Goal: Check status: Check status

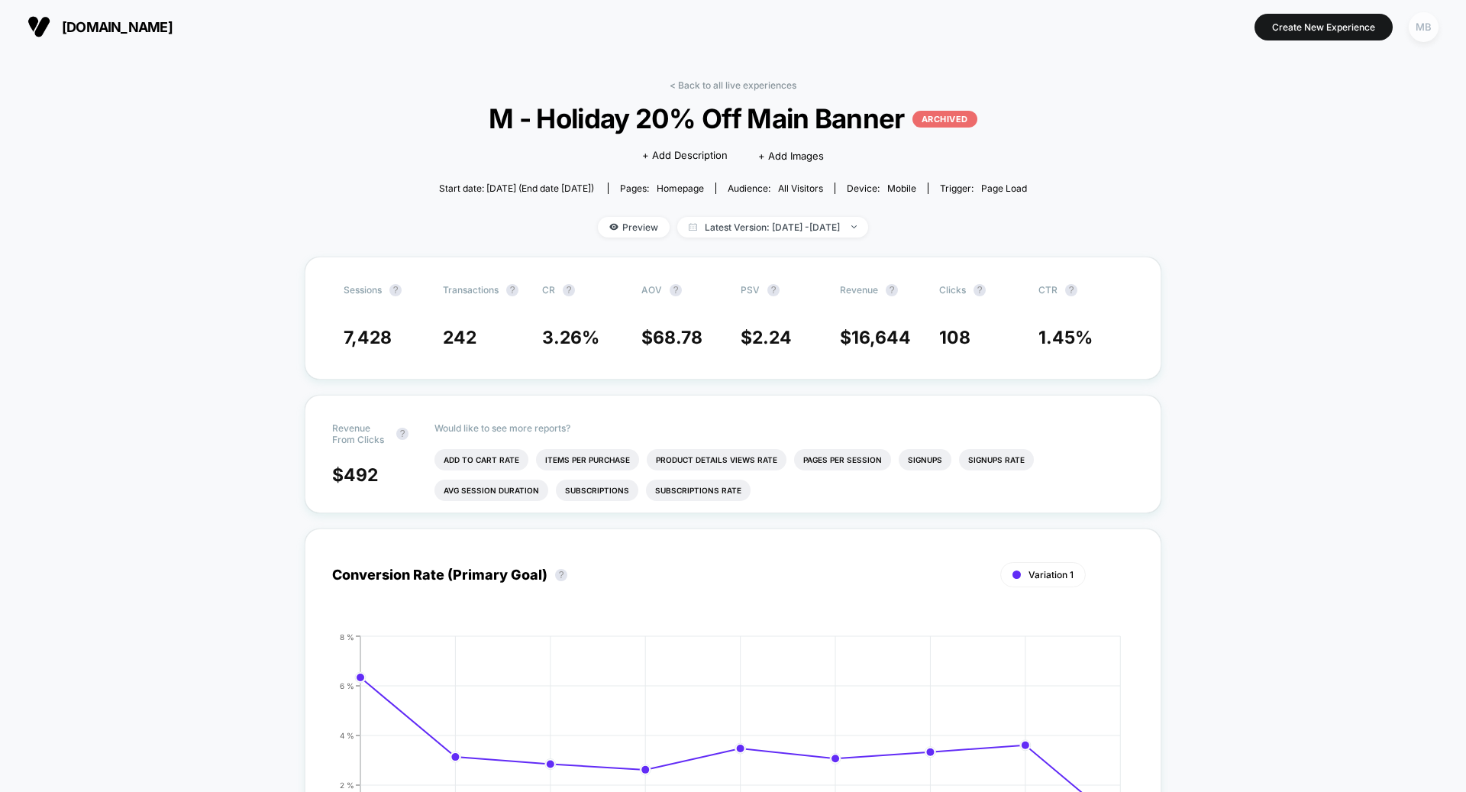
click at [1420, 23] on div "MB" at bounding box center [1424, 27] width 30 height 30
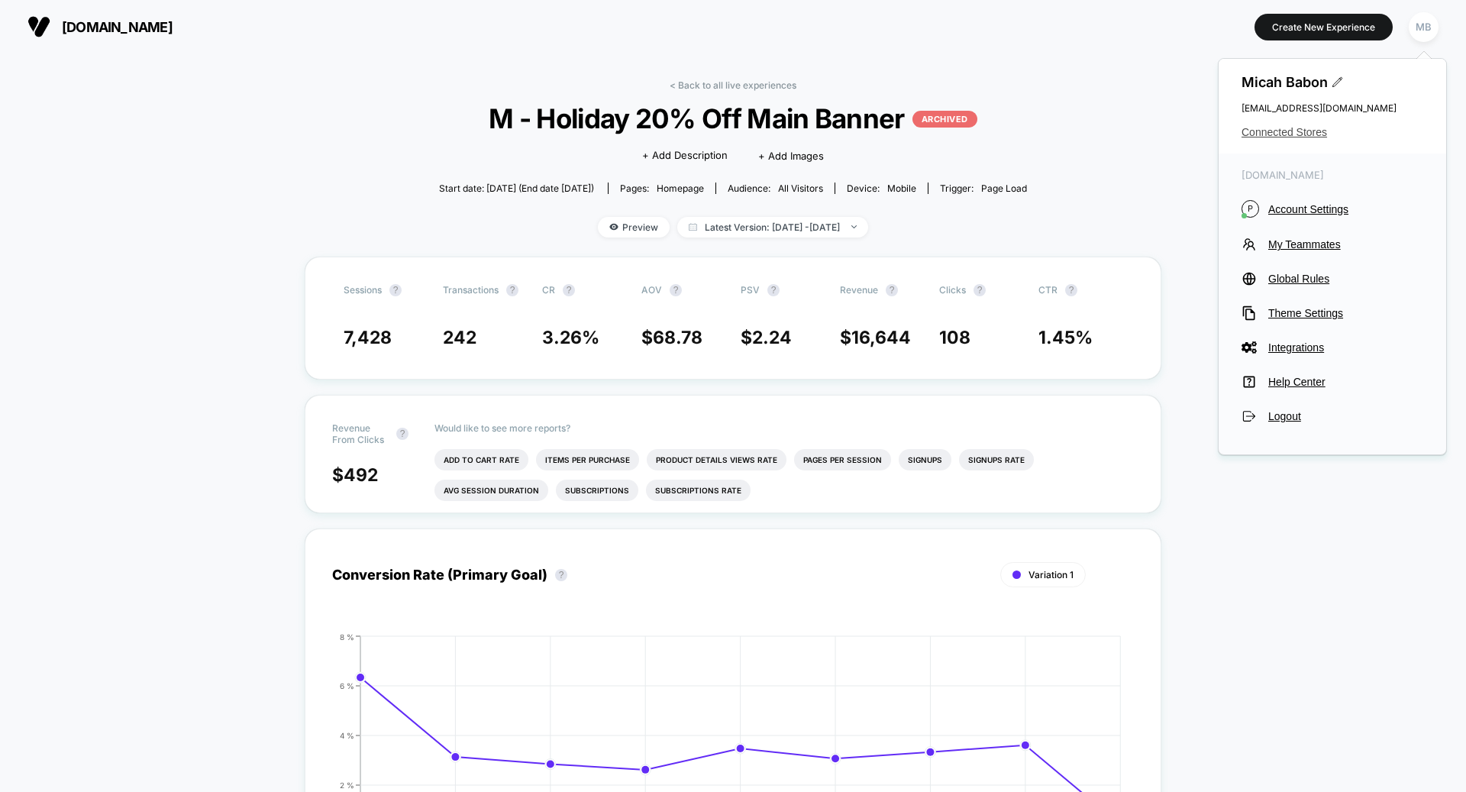
click at [1289, 134] on span "Connected Stores" at bounding box center [1333, 132] width 182 height 12
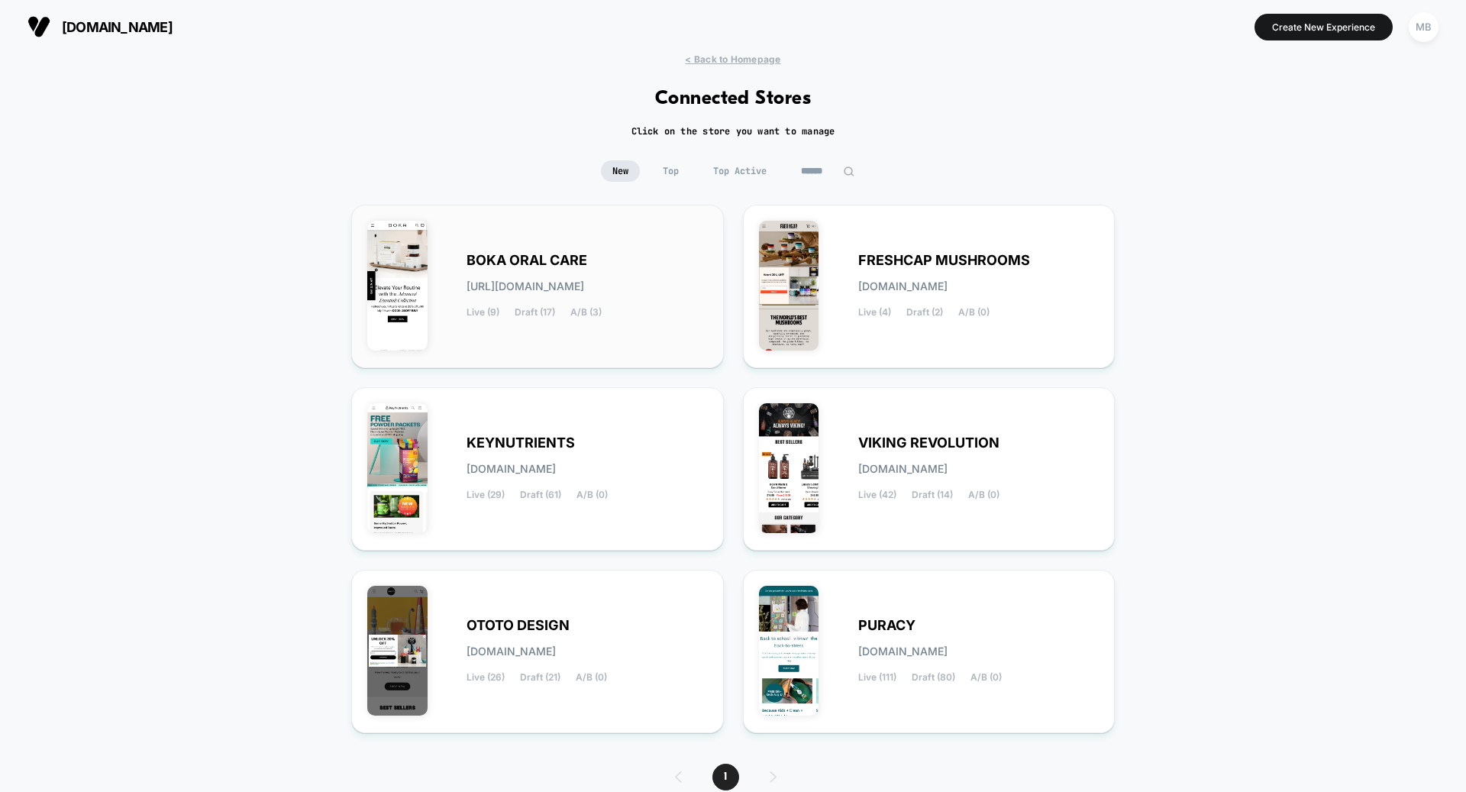
click at [556, 353] on div "BOKA ORAL CARE [URL][DOMAIN_NAME] Live (9) Draft (17) A/B (3)" at bounding box center [537, 286] width 373 height 163
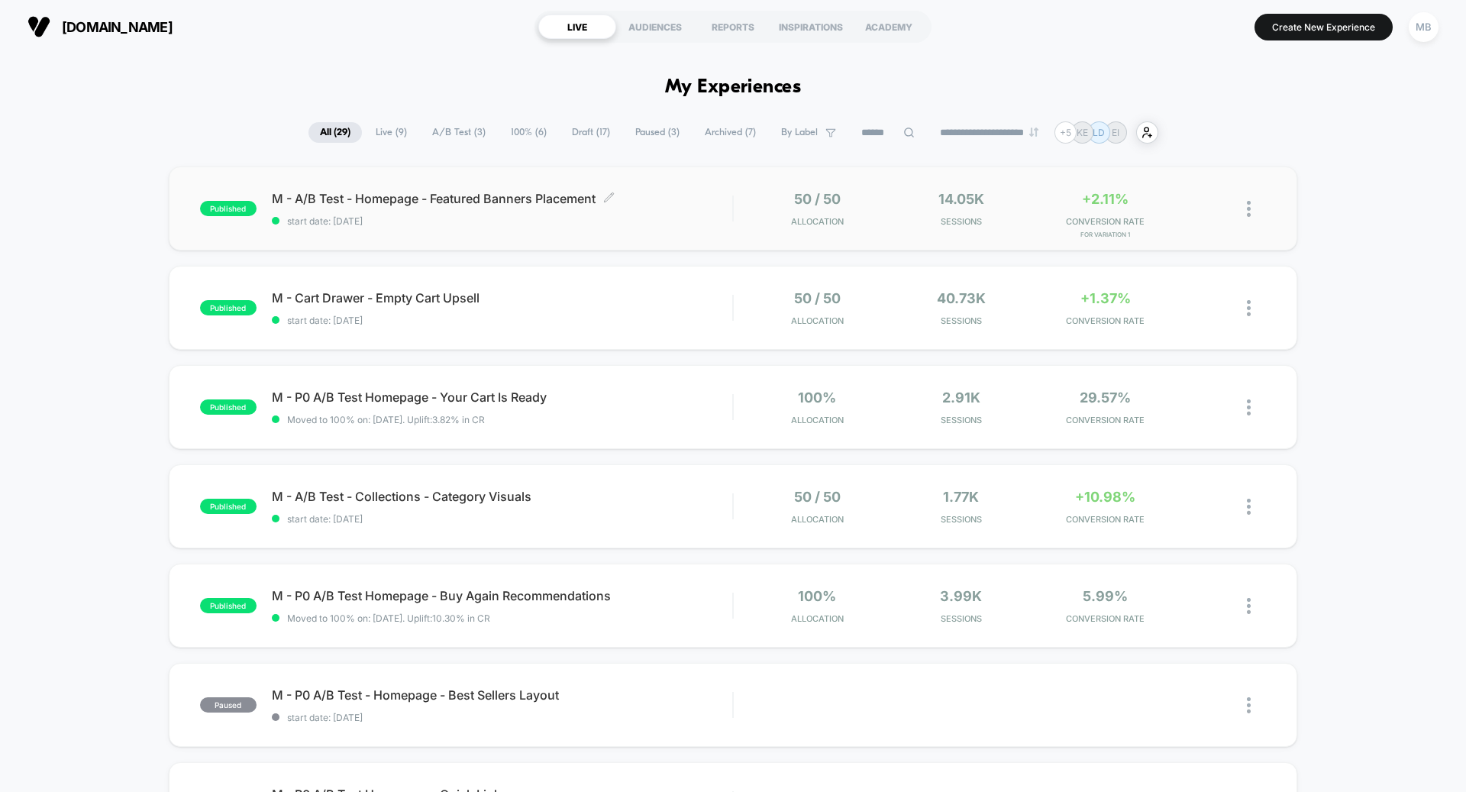
click at [572, 213] on div "M - A/B Test - Homepage - Featured Banners Placement Click to edit experience d…" at bounding box center [502, 209] width 460 height 36
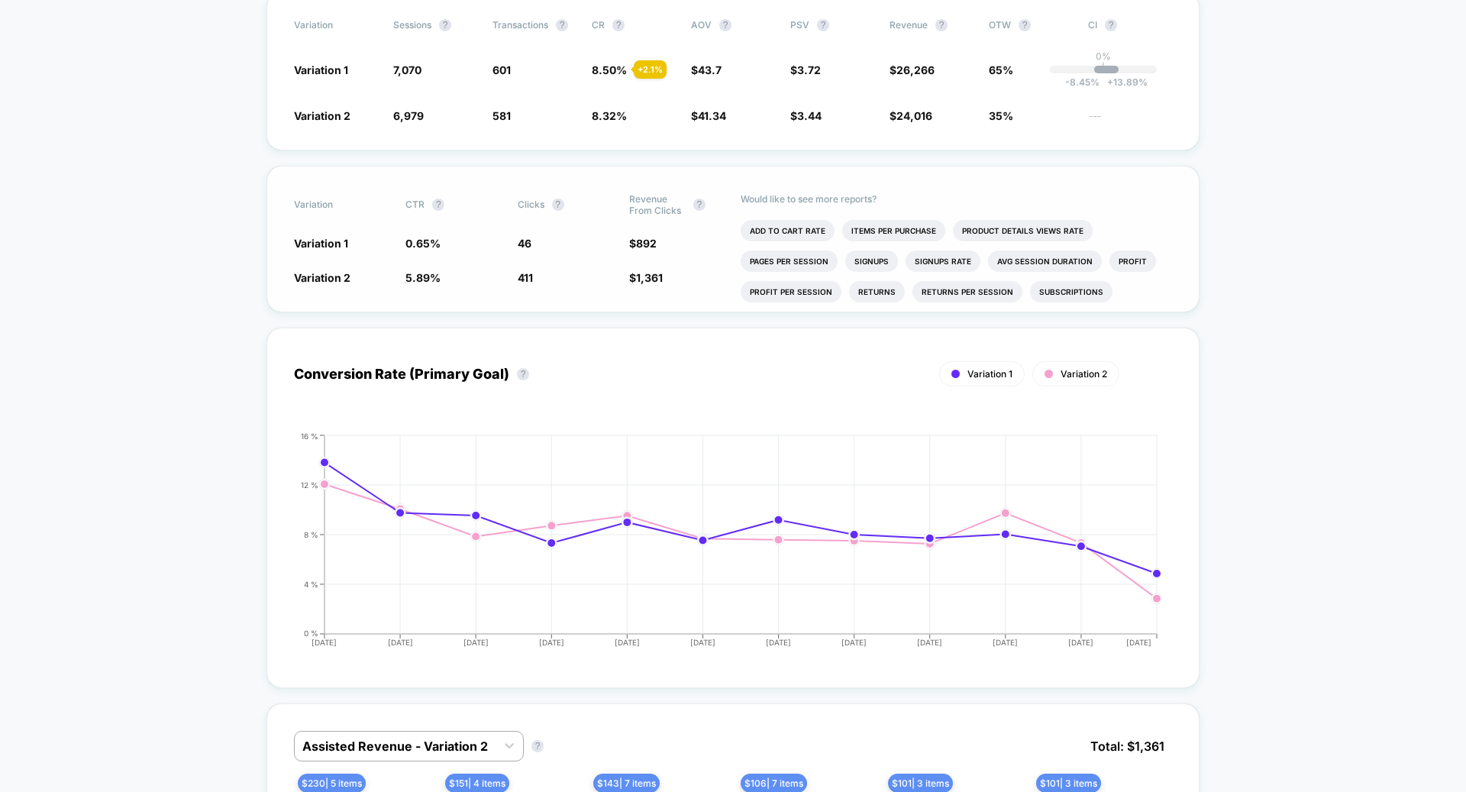
scroll to position [715, 0]
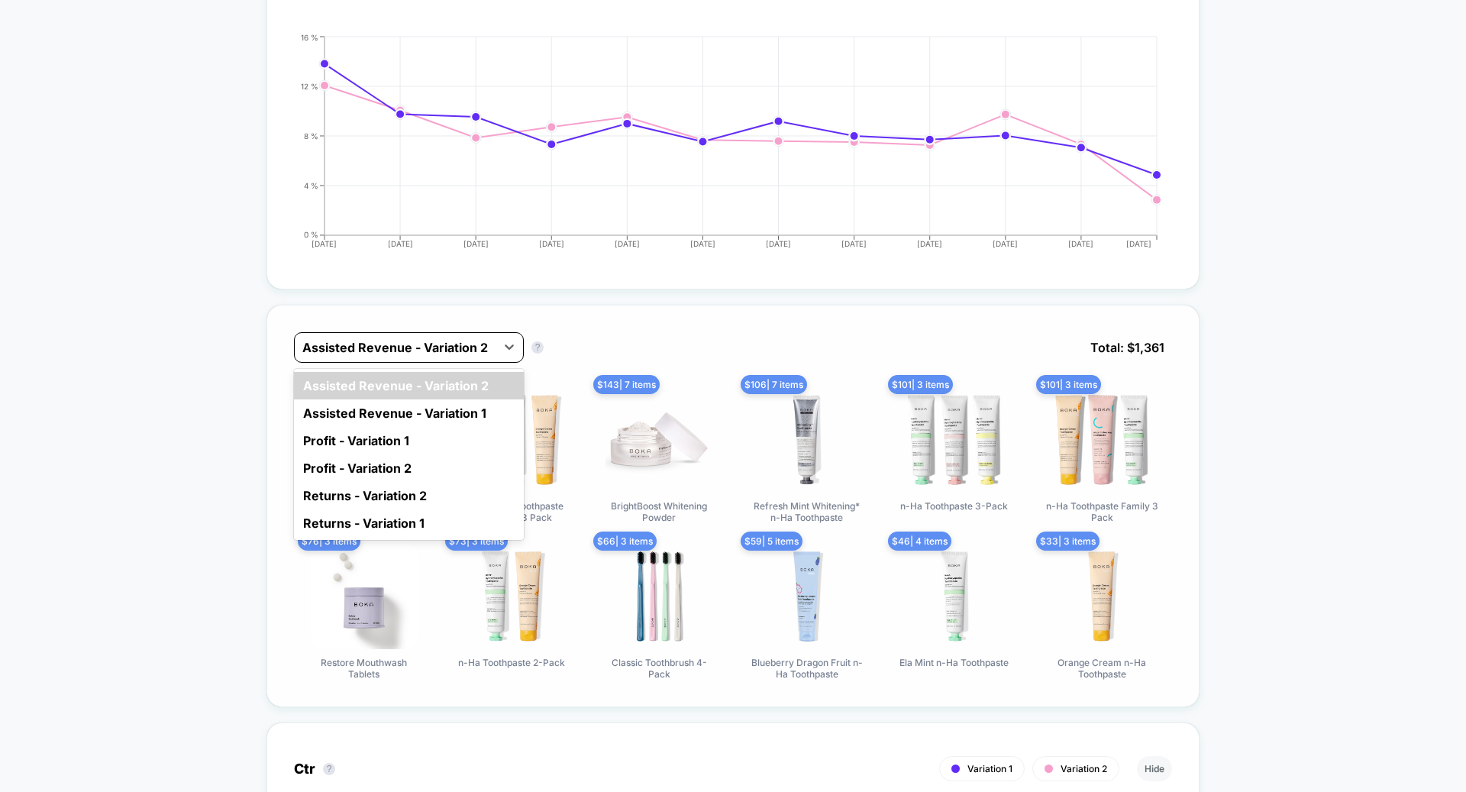
click at [480, 338] on div at bounding box center [395, 347] width 186 height 18
click at [446, 405] on div "Assisted Revenue - Variation 1" at bounding box center [409, 412] width 230 height 27
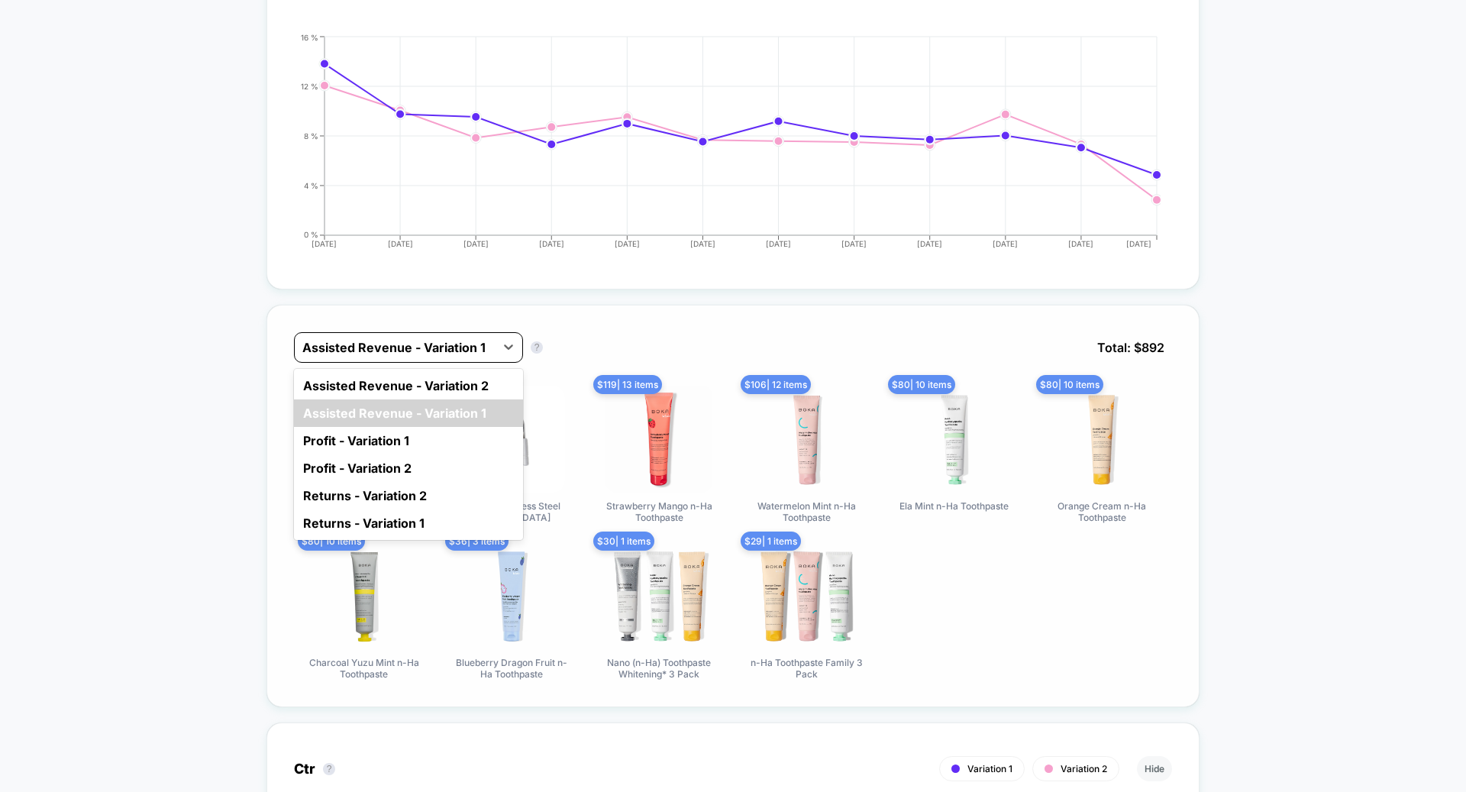
click at [454, 335] on div "Assisted Revenue - Variation 1" at bounding box center [395, 347] width 200 height 24
click at [448, 373] on div "Assisted Revenue - Variation 2" at bounding box center [408, 385] width 229 height 27
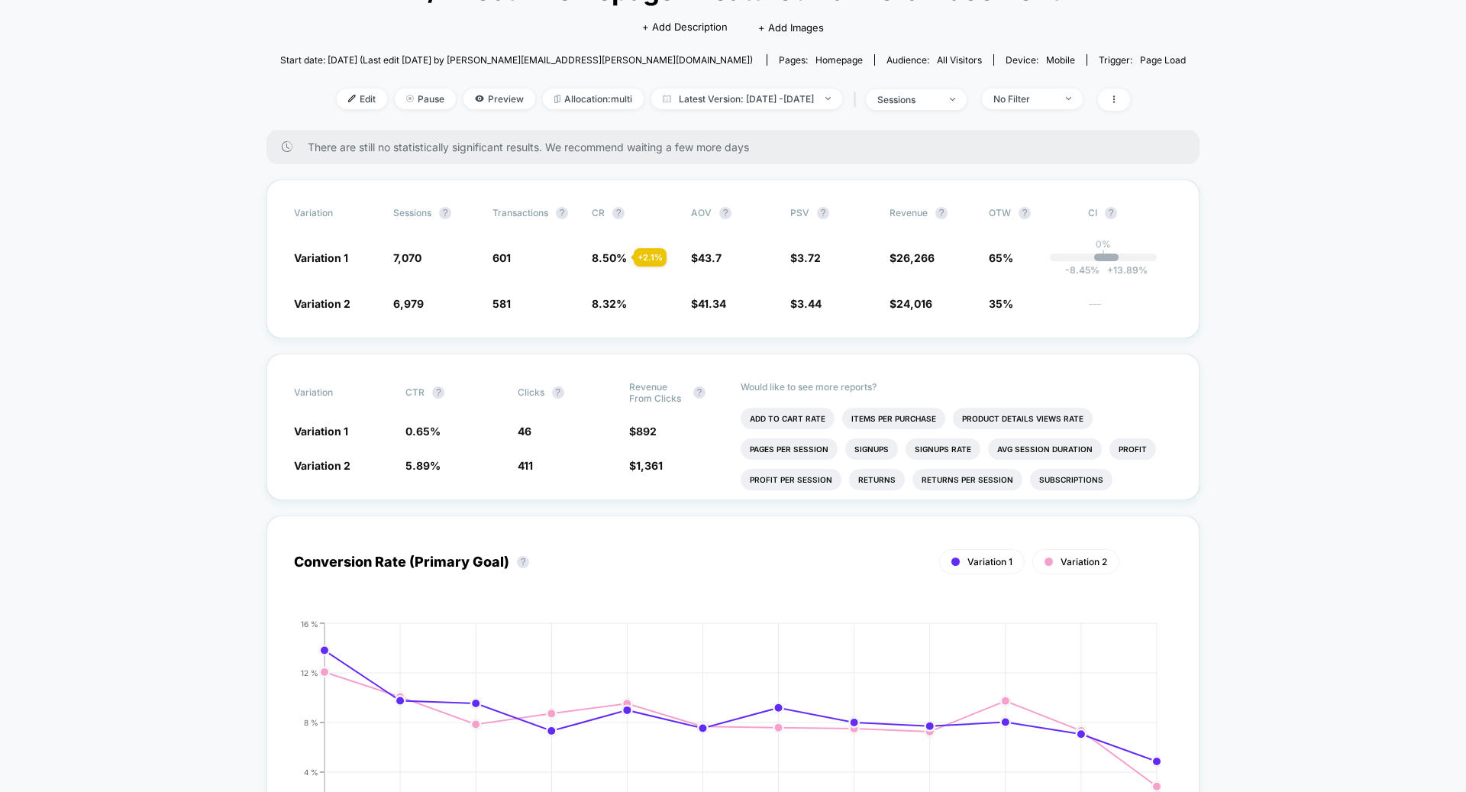
scroll to position [0, 0]
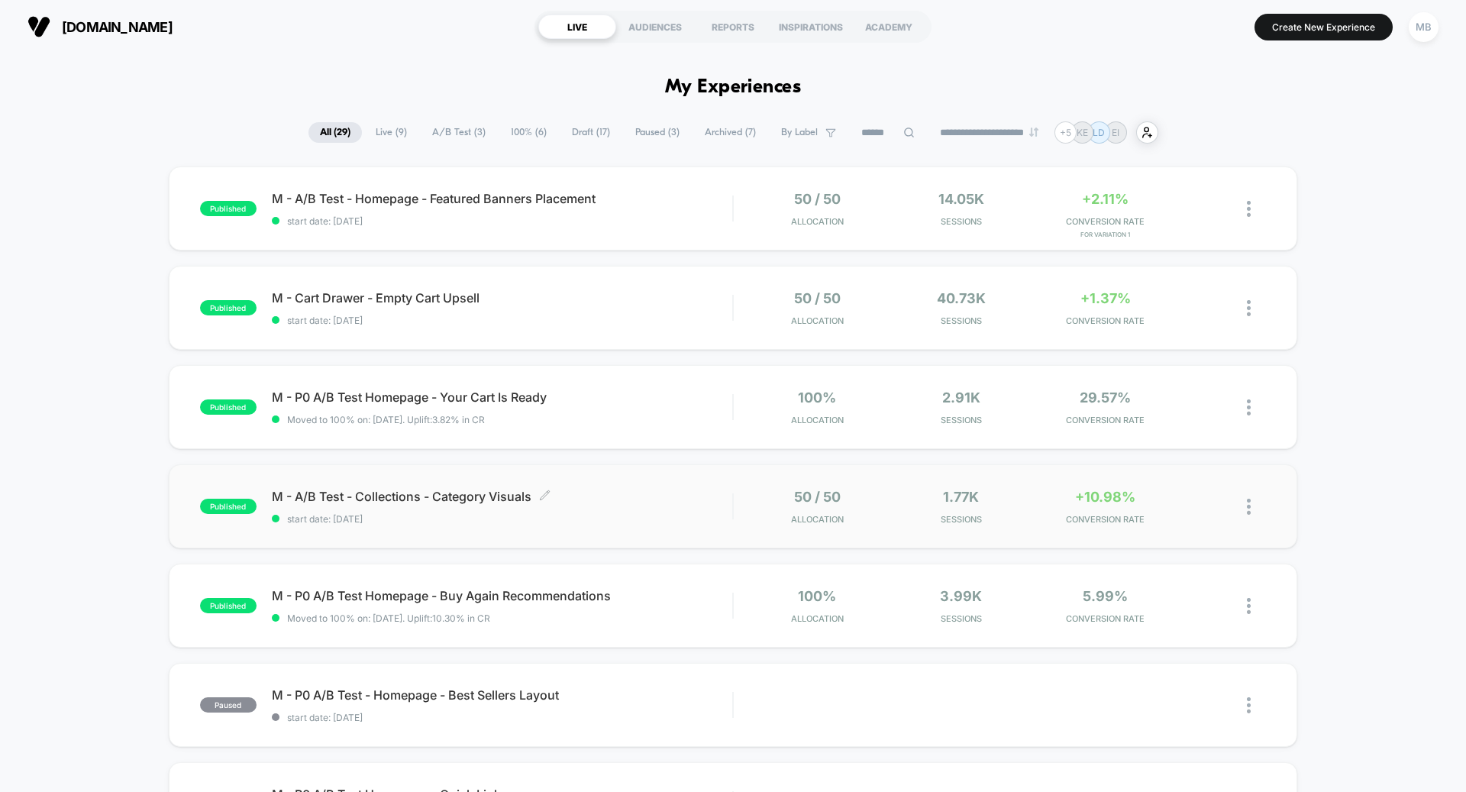
click at [507, 508] on div "M - A/B Test - Collections - Category Visuals Click to edit experience details …" at bounding box center [502, 507] width 460 height 36
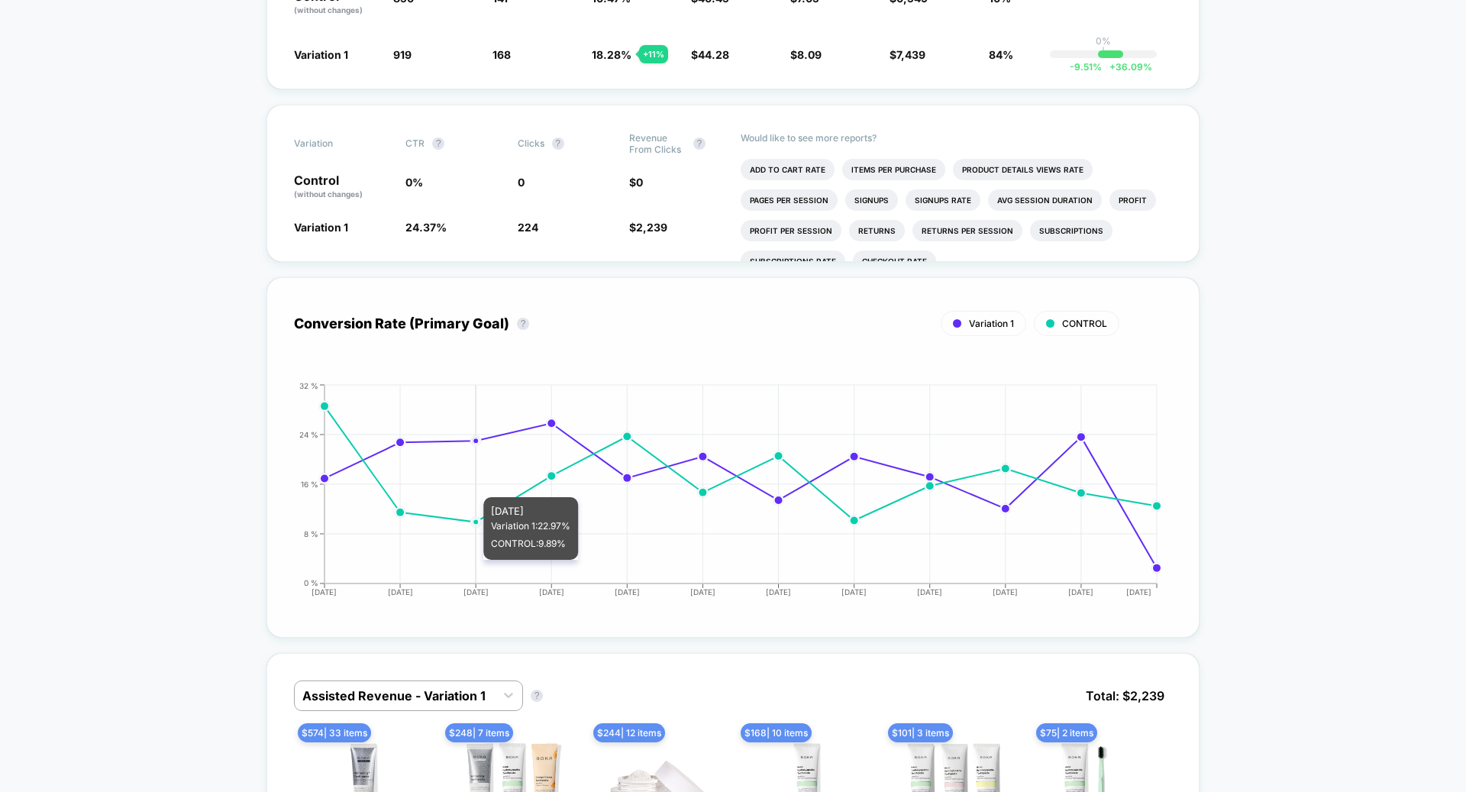
scroll to position [683, 0]
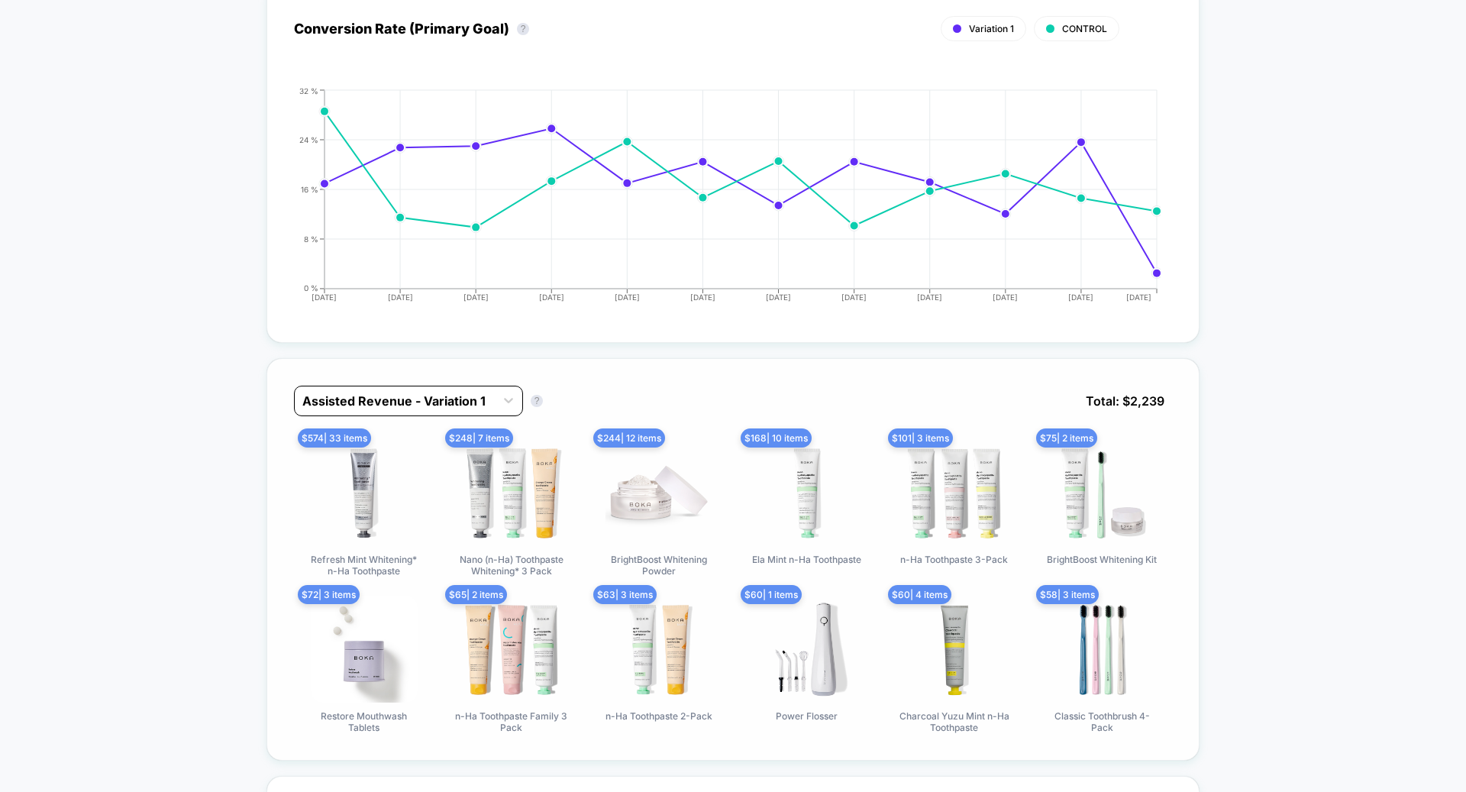
click at [415, 389] on div "Assisted Revenue - Variation 1" at bounding box center [395, 401] width 200 height 24
